Goal: Task Accomplishment & Management: Manage account settings

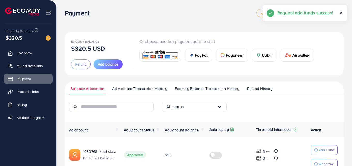
scroll to position [62, 0]
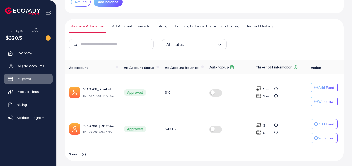
click at [19, 63] on link "My ad accounts" at bounding box center [28, 65] width 49 height 10
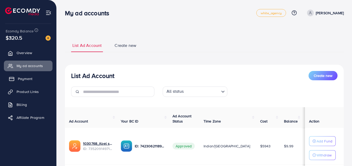
click at [17, 76] on link "Payment" at bounding box center [28, 78] width 49 height 10
